Goal: Information Seeking & Learning: Learn about a topic

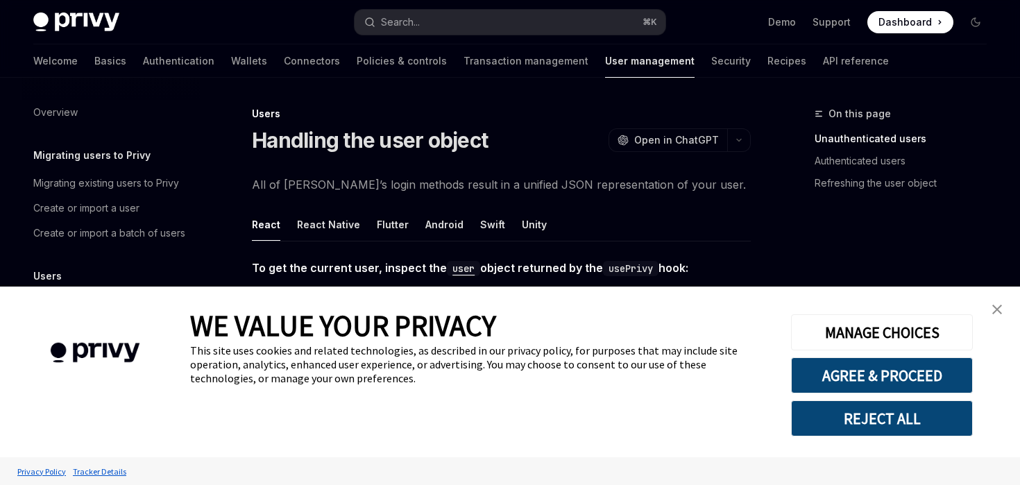
scroll to position [126, 0]
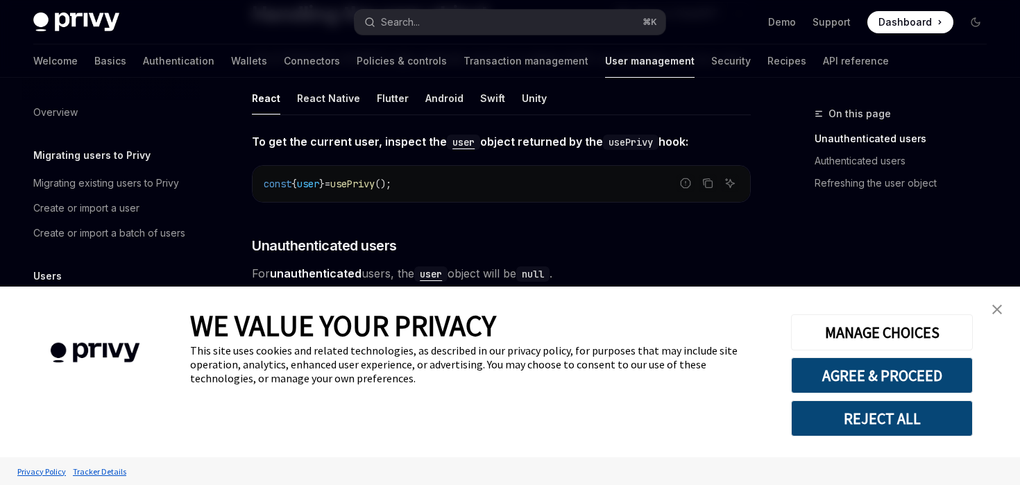
click at [1006, 312] on link "close banner" at bounding box center [997, 310] width 28 height 28
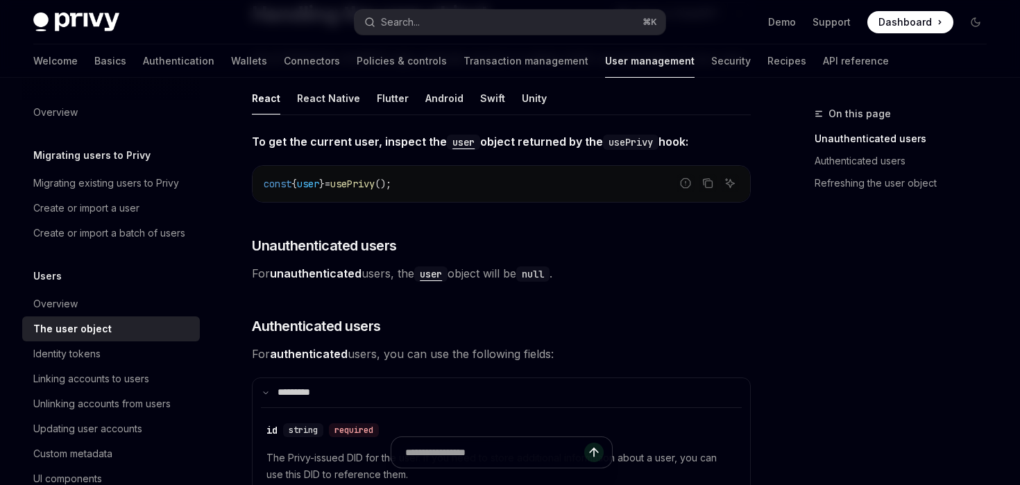
scroll to position [1031, 0]
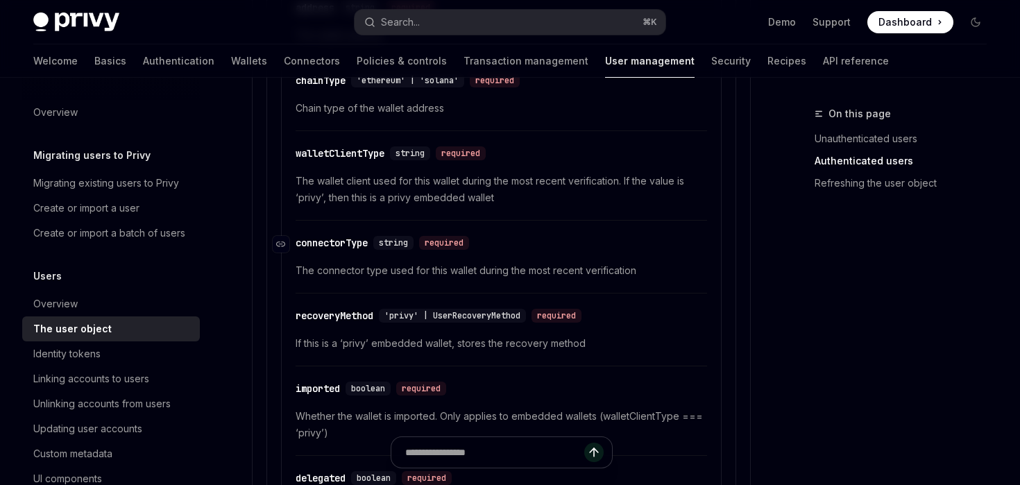
click at [419, 239] on div "string required" at bounding box center [423, 243] width 101 height 14
click at [283, 242] on icon "Navigate to header" at bounding box center [281, 244] width 10 height 8
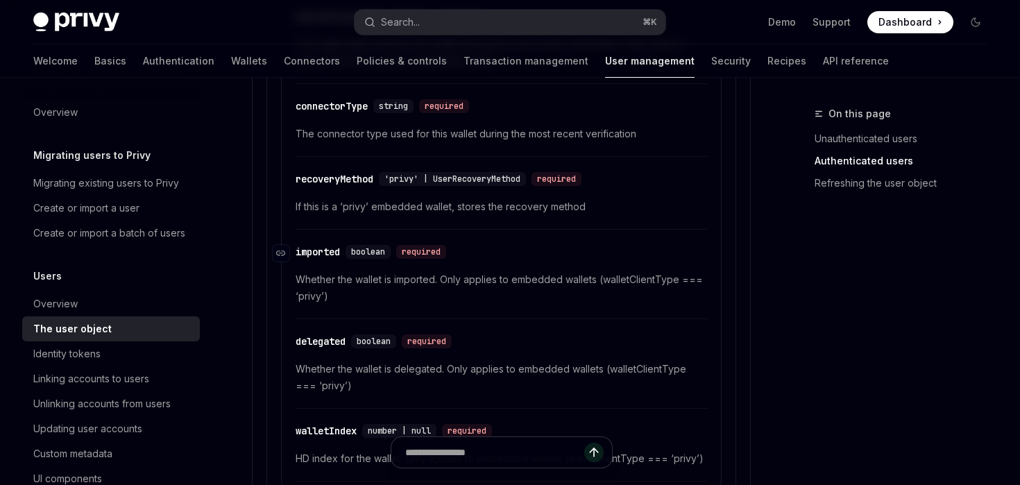
scroll to position [1173, 0]
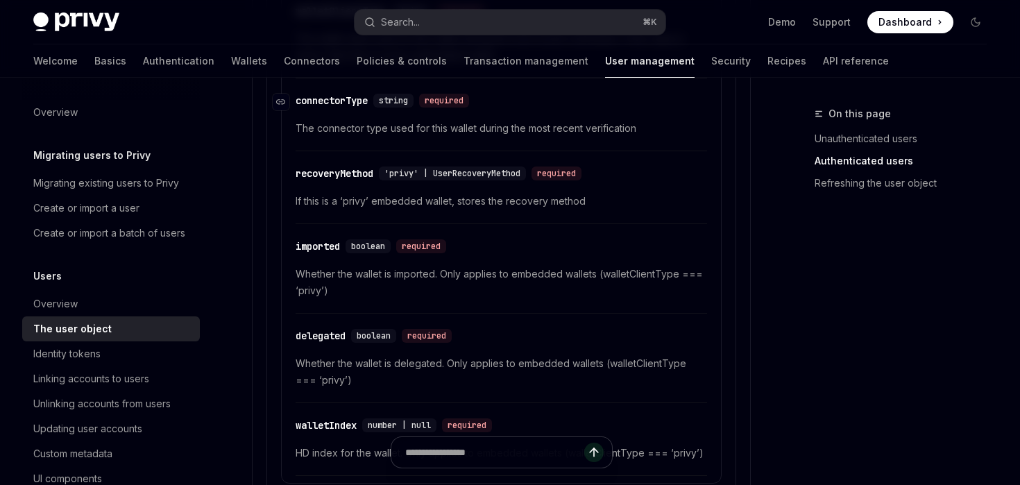
click at [348, 104] on div "connectorType" at bounding box center [332, 101] width 72 height 14
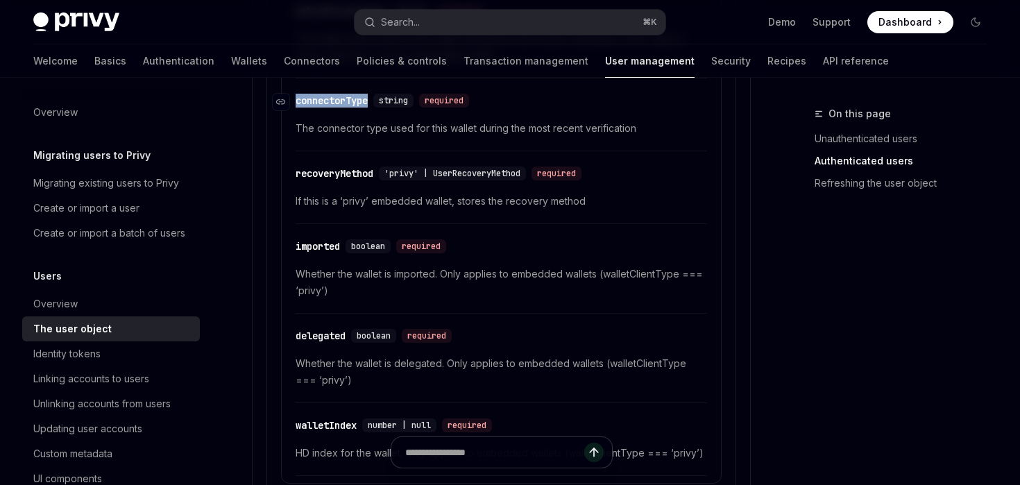
click at [348, 104] on div "connectorType" at bounding box center [332, 101] width 72 height 14
copy div "connectorType"
click at [438, 28] on button "Search... ⌘ K" at bounding box center [510, 22] width 310 height 25
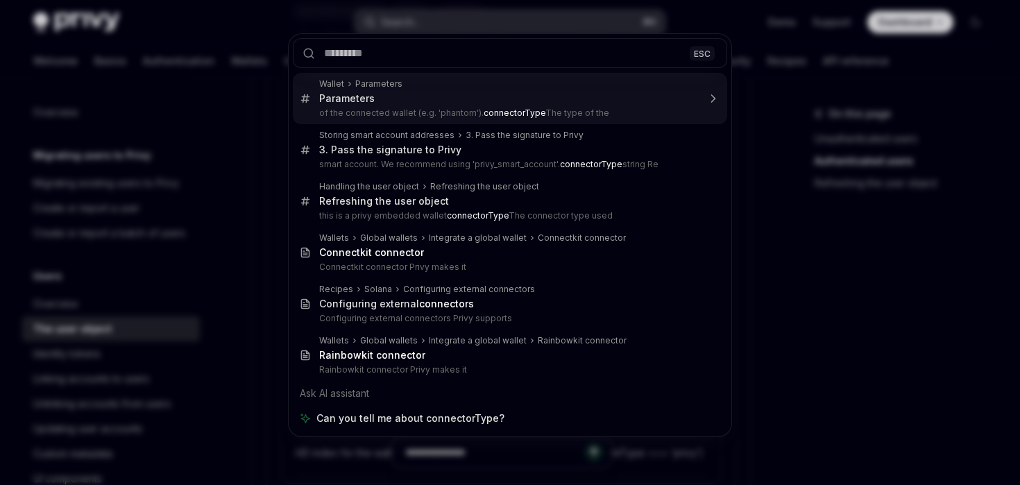
type textarea "*"
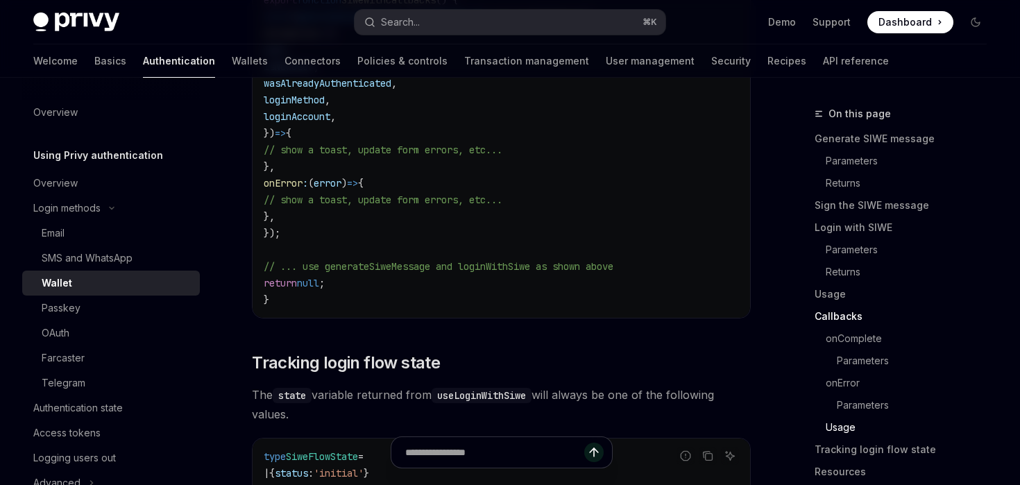
scroll to position [3214, 0]
click at [445, 30] on button "Search... ⌘ K" at bounding box center [510, 22] width 310 height 25
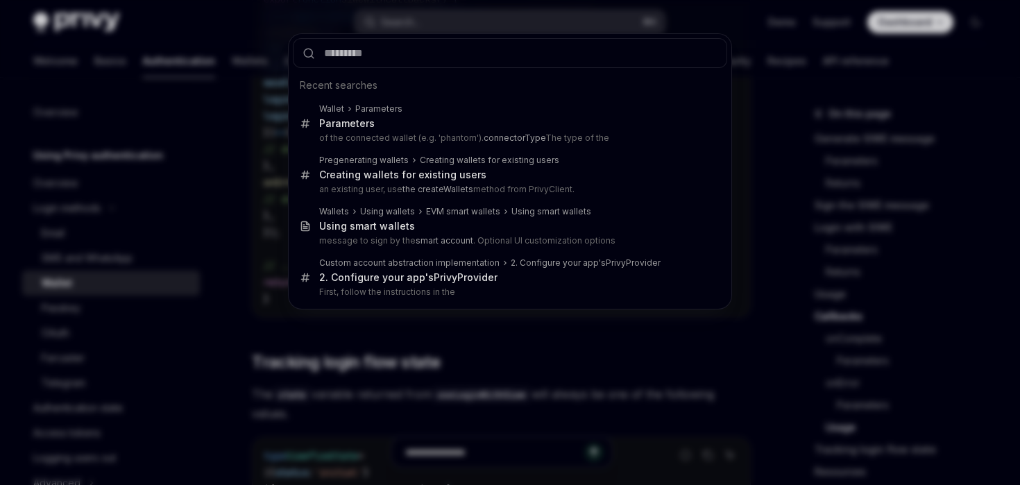
type input "**********"
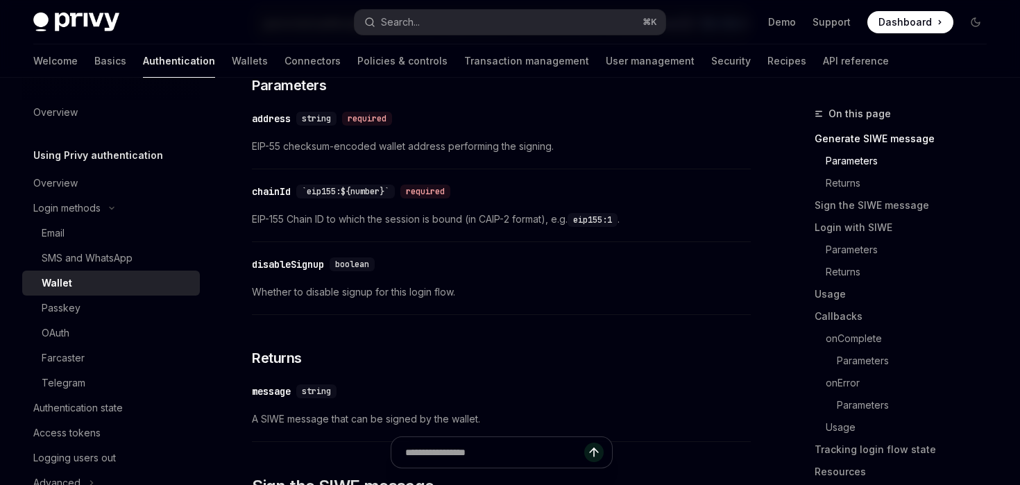
scroll to position [487, 0]
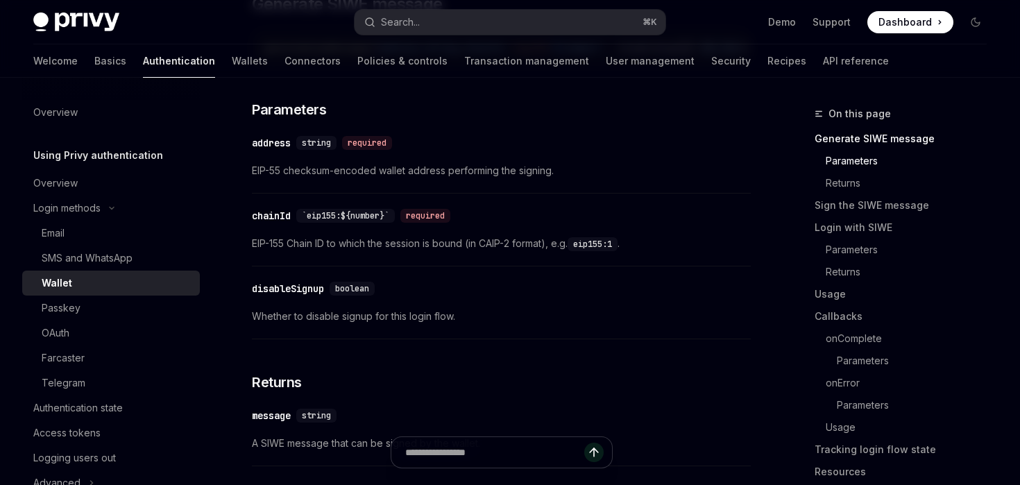
click at [473, 38] on div "Privy Docs home page Search... ⌘ K Demo Support Dashboard Dashboard Search..." at bounding box center [509, 22] width 953 height 44
click at [475, 31] on button "Search... ⌘ K" at bounding box center [510, 22] width 310 height 25
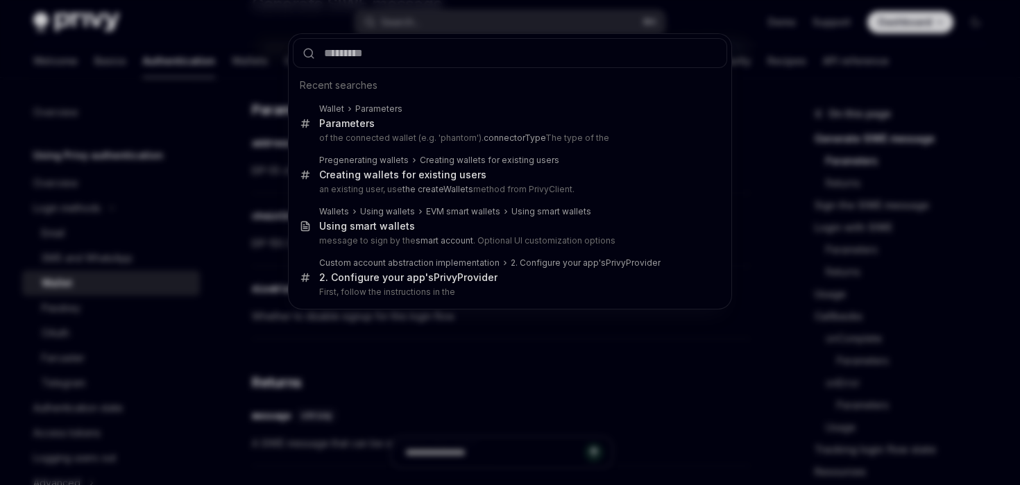
type input "**********"
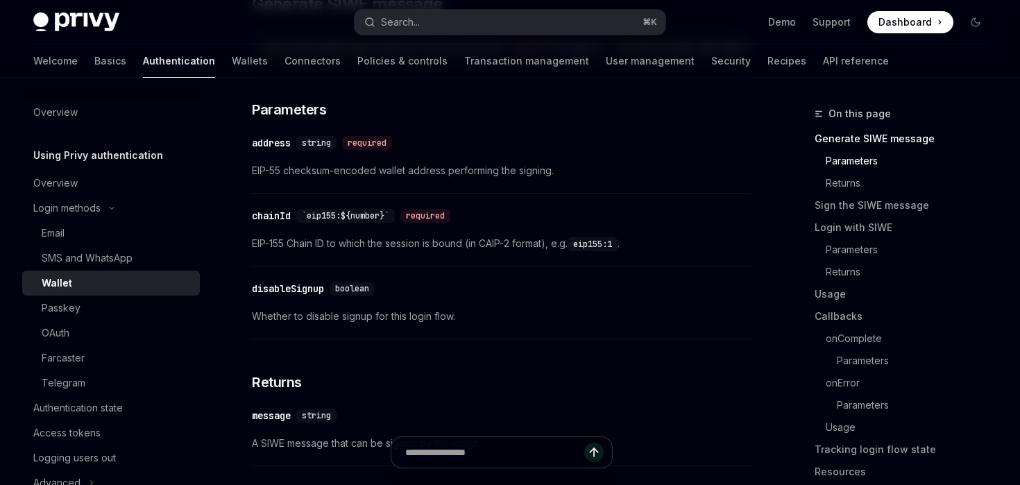
type textarea "*"
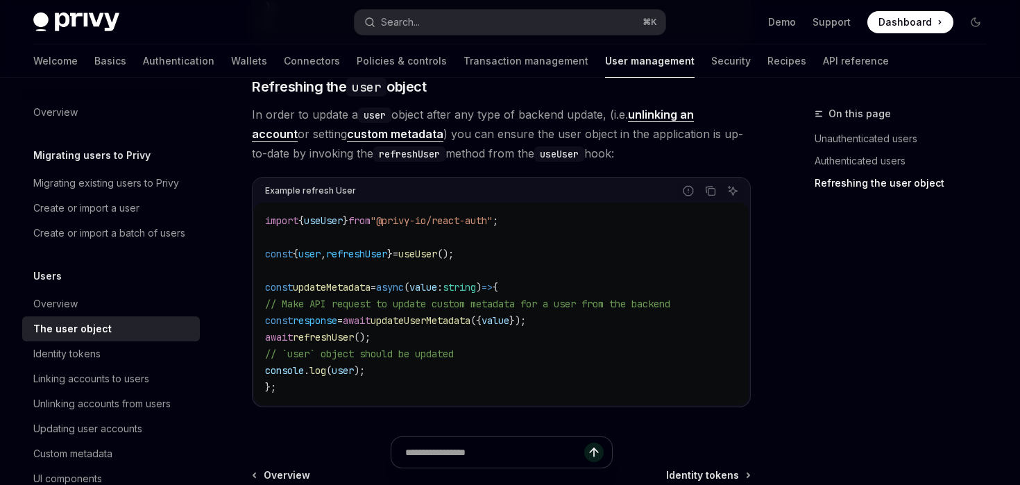
scroll to position [1867, 0]
